Goal: Transaction & Acquisition: Download file/media

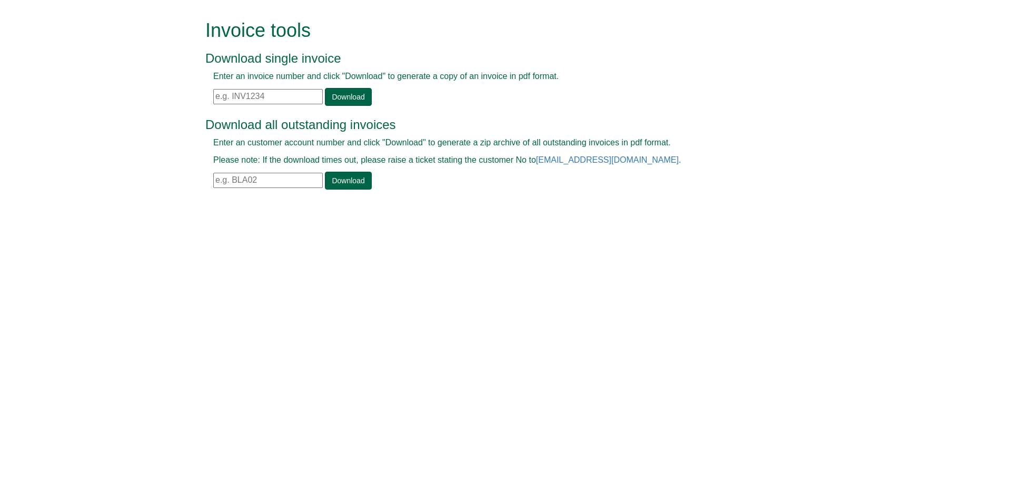
drag, startPoint x: 215, startPoint y: 97, endPoint x: 221, endPoint y: 97, distance: 5.8
click at [216, 97] on input "text" at bounding box center [267, 96] width 109 height 15
paste input "CPA000293189"
click at [334, 94] on link "Download" at bounding box center [348, 97] width 46 height 18
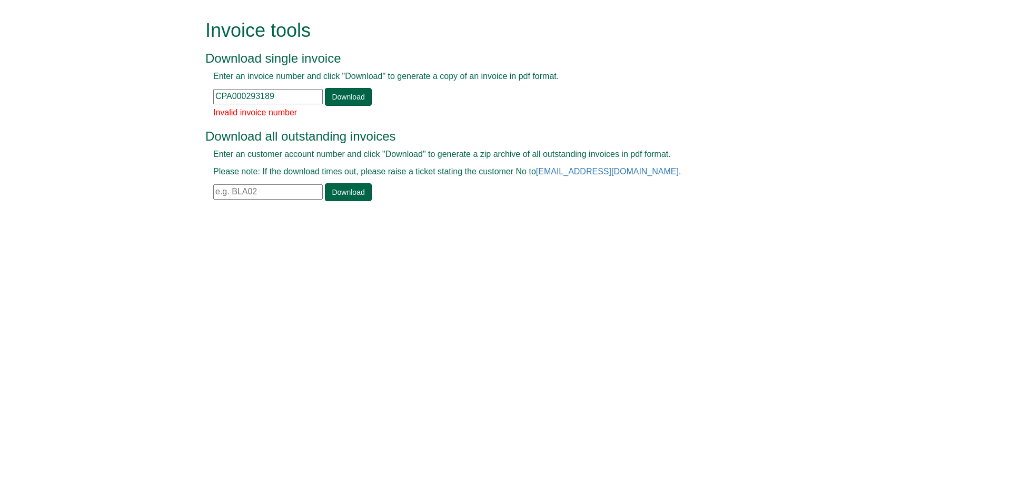
drag, startPoint x: 283, startPoint y: 96, endPoint x: 141, endPoint y: 116, distance: 143.6
click at [76, 113] on form "Invoice tools Download single invoice Enter an invoice number and click "Downlo…" at bounding box center [505, 111] width 1011 height 223
paste input "INV1382563"
type input "INV1382563"
click at [356, 97] on link "Download" at bounding box center [348, 97] width 46 height 18
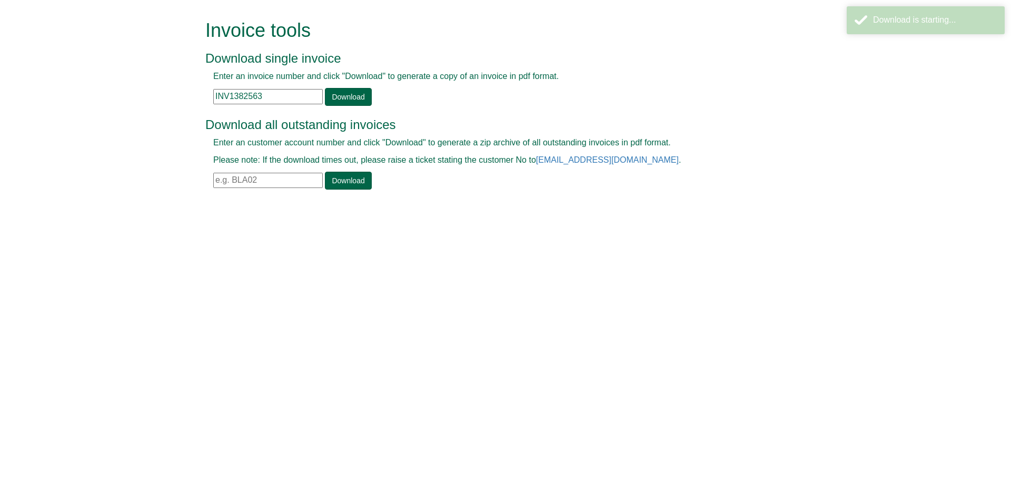
drag, startPoint x: 266, startPoint y: 95, endPoint x: 157, endPoint y: 85, distance: 108.9
click at [154, 83] on form "Invoice tools Download single invoice Enter an invoice number and click "Downlo…" at bounding box center [505, 106] width 1011 height 212
drag, startPoint x: 142, startPoint y: 83, endPoint x: 113, endPoint y: 90, distance: 29.7
click at [113, 84] on form "Invoice tools Download single invoice Enter an invoice number and click "Downlo…" at bounding box center [505, 106] width 1011 height 212
drag, startPoint x: 249, startPoint y: 95, endPoint x: 144, endPoint y: 88, distance: 105.5
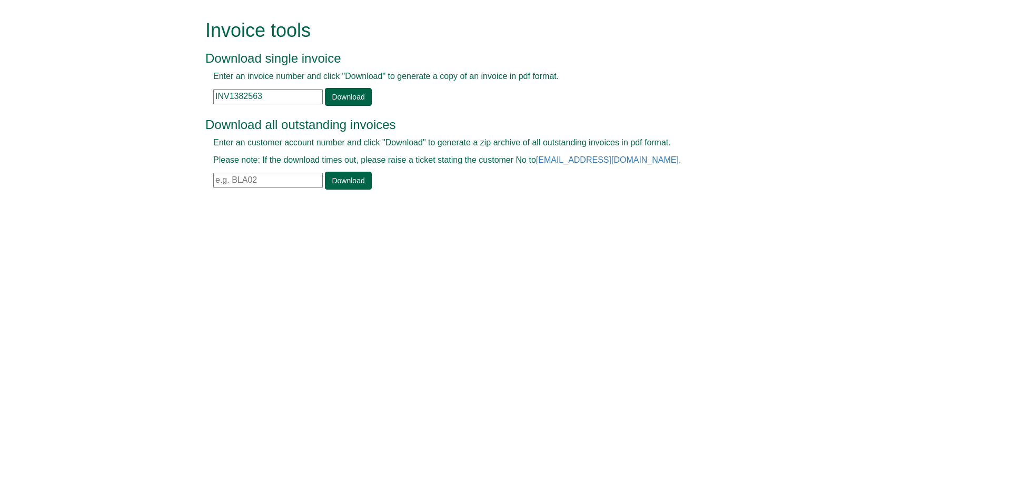
click at [144, 88] on form "Invoice tools Download single invoice Enter an invoice number and click "Downlo…" at bounding box center [505, 106] width 1011 height 212
click at [167, 91] on form "Invoice tools Download single invoice Enter an invoice number and click "Downlo…" at bounding box center [505, 106] width 1011 height 212
click at [284, 98] on input "INV1382563" at bounding box center [267, 96] width 109 height 15
click at [282, 96] on input "INV1382563" at bounding box center [267, 96] width 109 height 15
click at [297, 98] on input "INV1382563" at bounding box center [267, 96] width 109 height 15
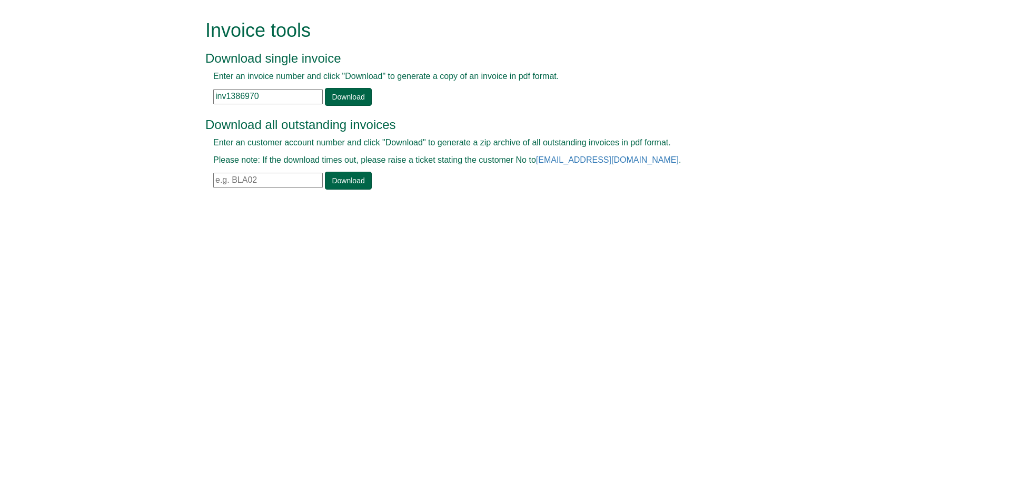
type input "inv1386970"
click at [332, 98] on link "Download" at bounding box center [348, 97] width 46 height 18
